Goal: Navigation & Orientation: Find specific page/section

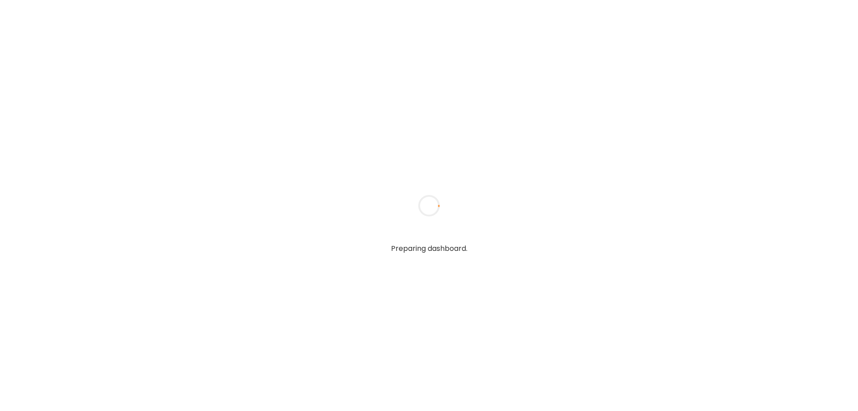
type textarea "**********"
type input "****"
type input "**********"
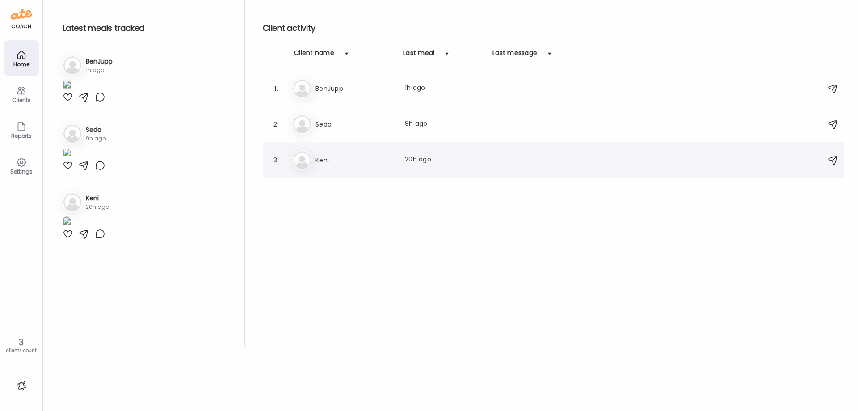
type input "**********"
click at [305, 171] on div "3. Ke Keni Last meal: 20h ago" at bounding box center [553, 160] width 581 height 36
click at [322, 158] on h3 "Keni" at bounding box center [354, 160] width 79 height 11
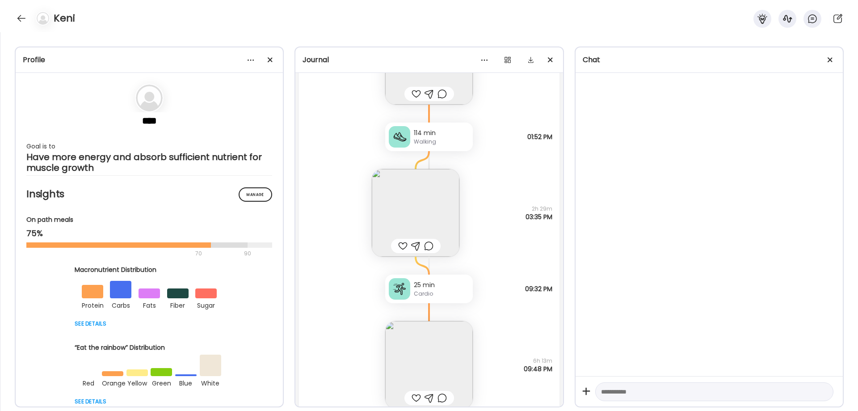
scroll to position [17129, 0]
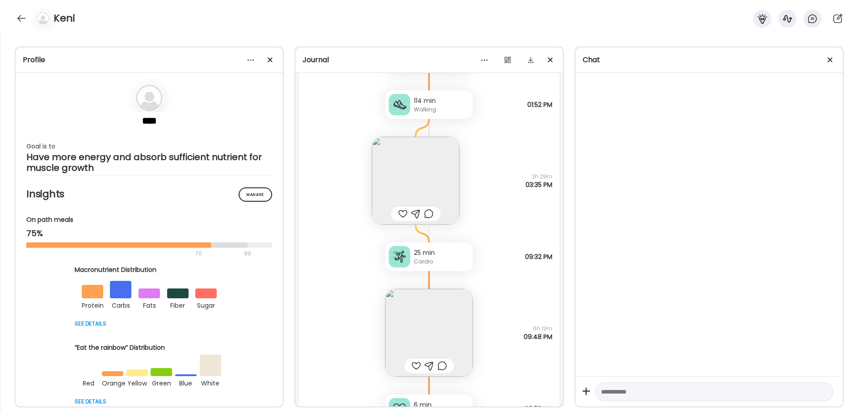
click at [417, 341] on img at bounding box center [429, 333] width 88 height 88
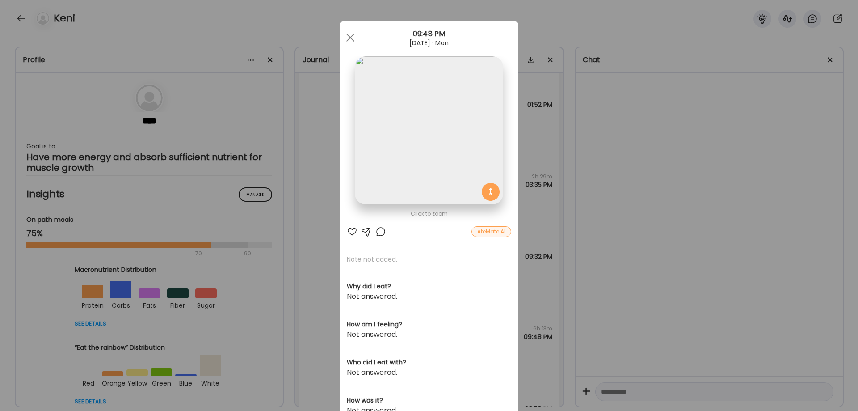
click at [418, 176] on img at bounding box center [429, 130] width 148 height 148
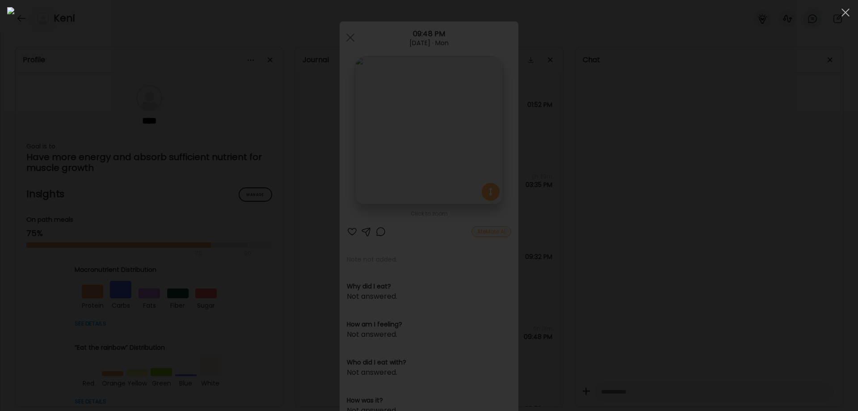
click at [687, 225] on div at bounding box center [428, 205] width 843 height 396
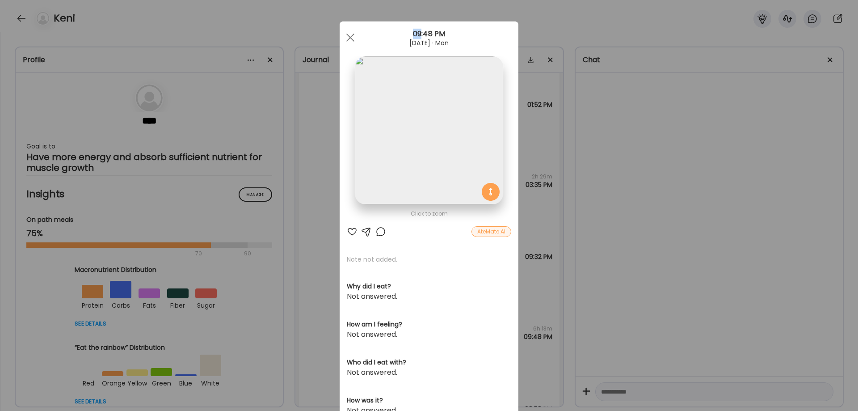
click at [687, 225] on div "Ate Coach Dashboard Wahoo! It’s official Take a moment to set up your Coach Pro…" at bounding box center [429, 205] width 858 height 411
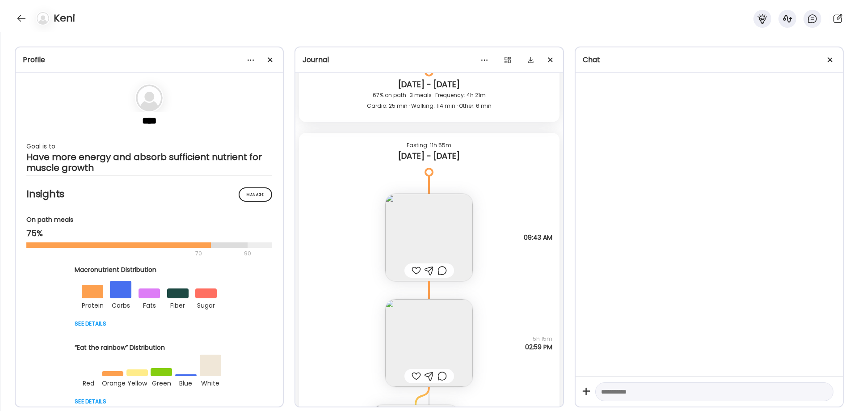
scroll to position [17650, 0]
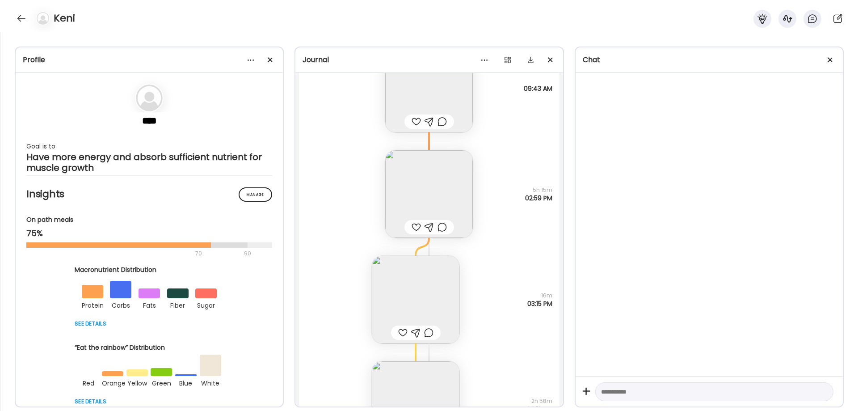
click at [433, 205] on img at bounding box center [429, 194] width 88 height 88
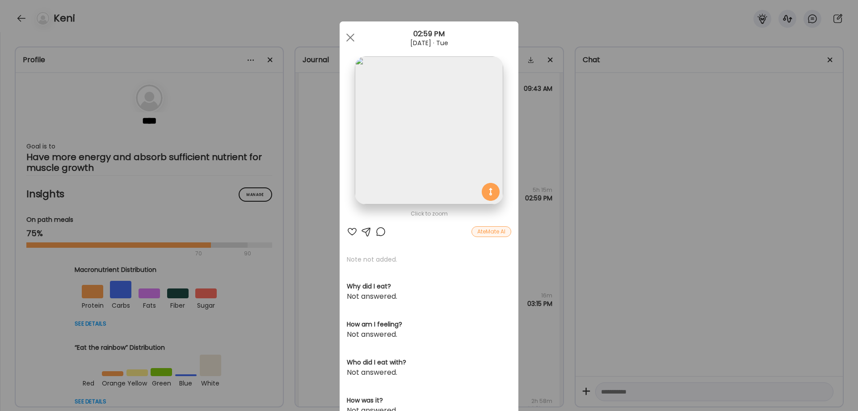
click at [432, 172] on img at bounding box center [429, 130] width 148 height 148
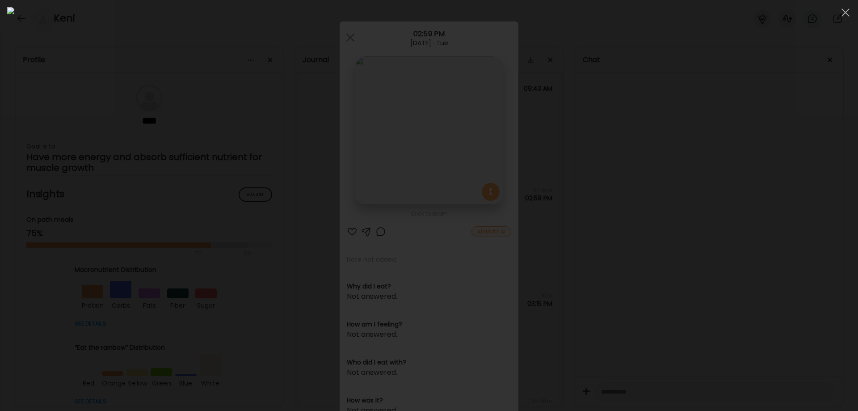
click at [725, 326] on div at bounding box center [428, 205] width 843 height 396
click at [725, 326] on div "Ate Coach Dashboard Wahoo! It’s official Take a moment to set up your Coach Pro…" at bounding box center [429, 205] width 858 height 411
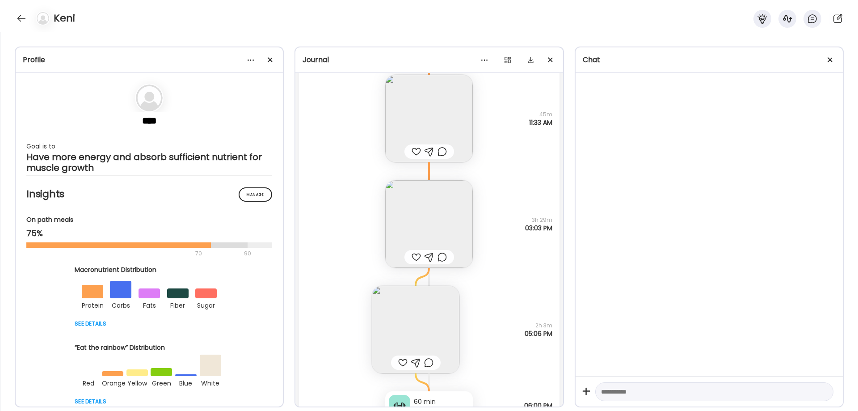
scroll to position [18320, 0]
click at [435, 217] on img at bounding box center [429, 223] width 88 height 88
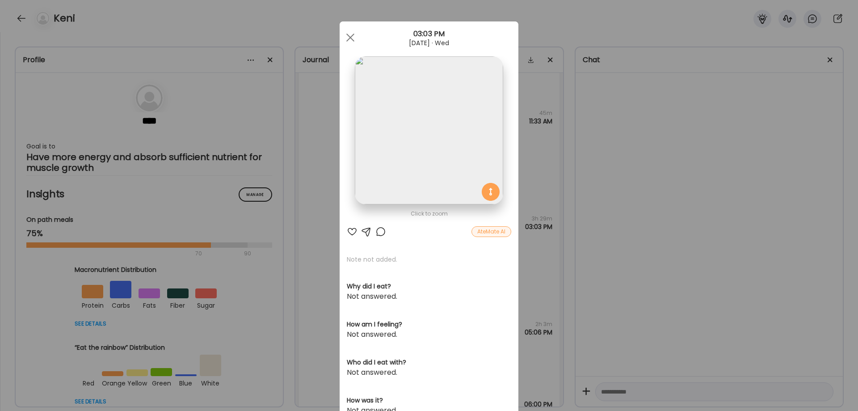
click at [422, 162] on img at bounding box center [429, 130] width 148 height 148
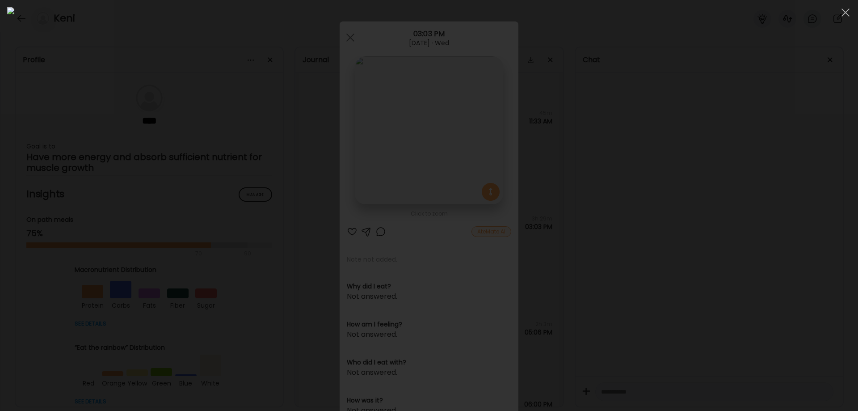
click at [729, 277] on div at bounding box center [428, 205] width 843 height 396
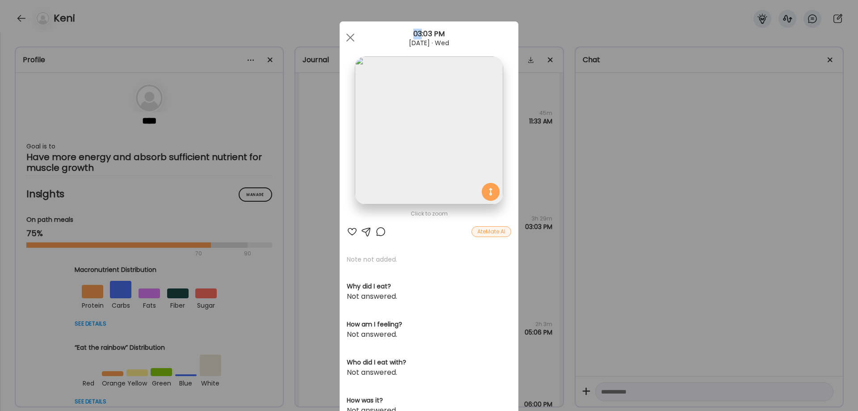
click at [729, 277] on div "Ate Coach Dashboard Wahoo! It’s official Take a moment to set up your Coach Pro…" at bounding box center [429, 205] width 858 height 411
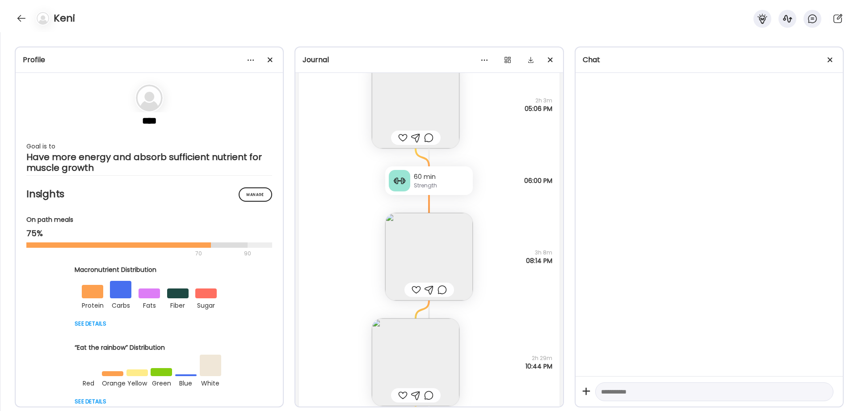
scroll to position [18618, 0]
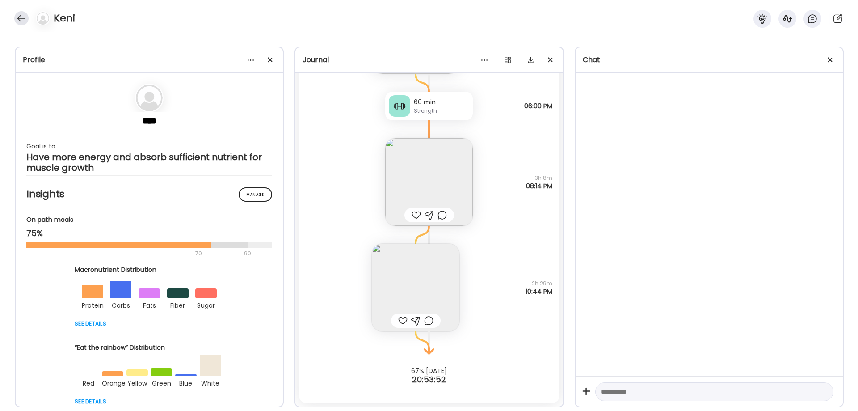
click at [24, 24] on div at bounding box center [21, 18] width 14 height 14
